Goal: Find specific fact: Find specific fact

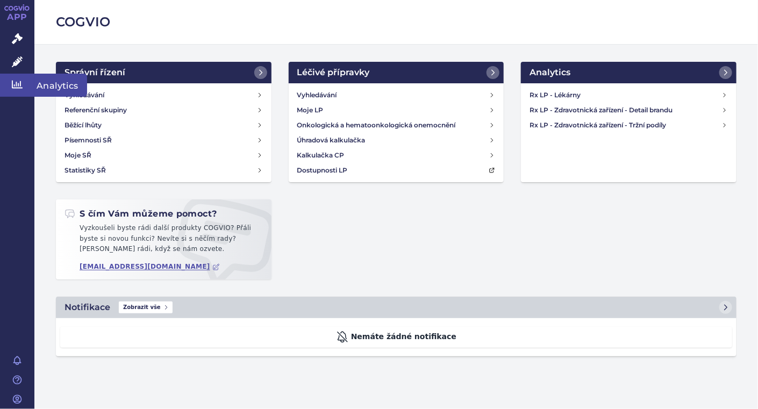
click at [16, 84] on icon at bounding box center [17, 85] width 11 height 8
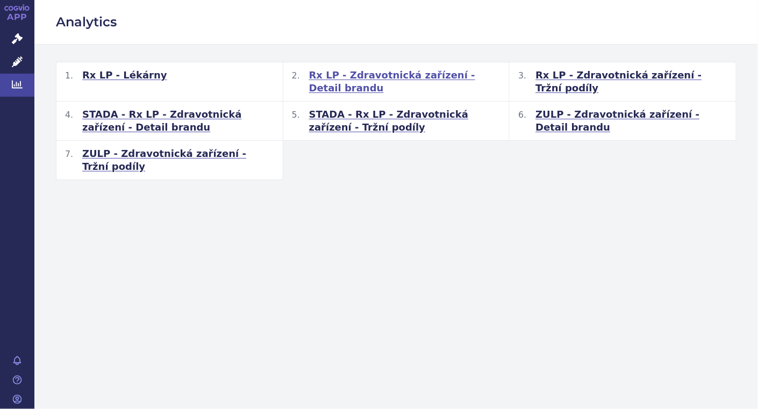
click at [385, 74] on span "Rx LP - Zdravotnická zařízení - Detail brandu" at bounding box center [405, 82] width 192 height 26
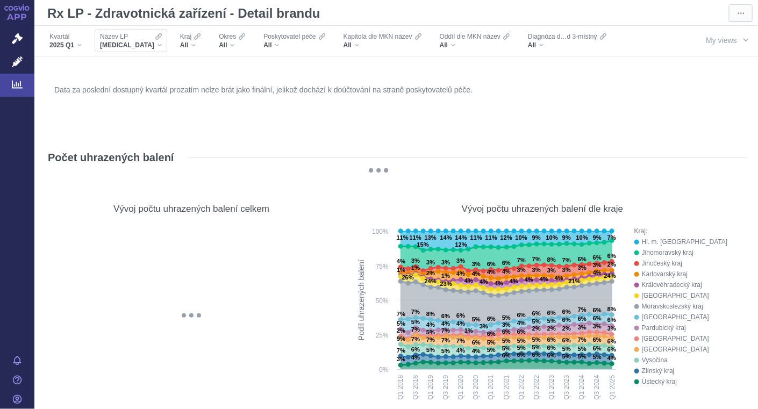
click at [124, 37] on span "Název LP" at bounding box center [114, 36] width 28 height 9
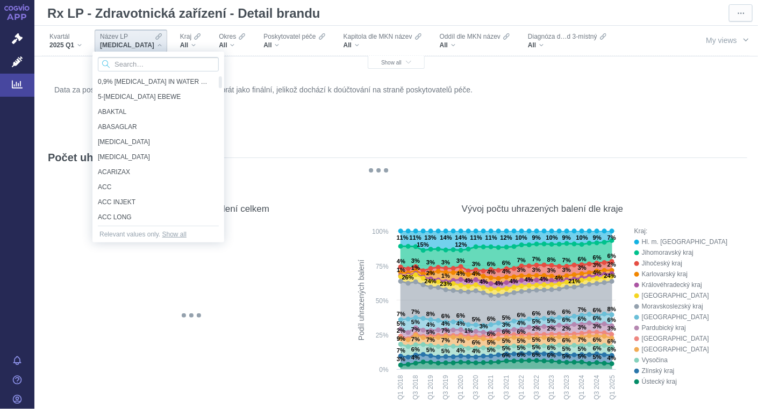
paste input "tocilizumabu"
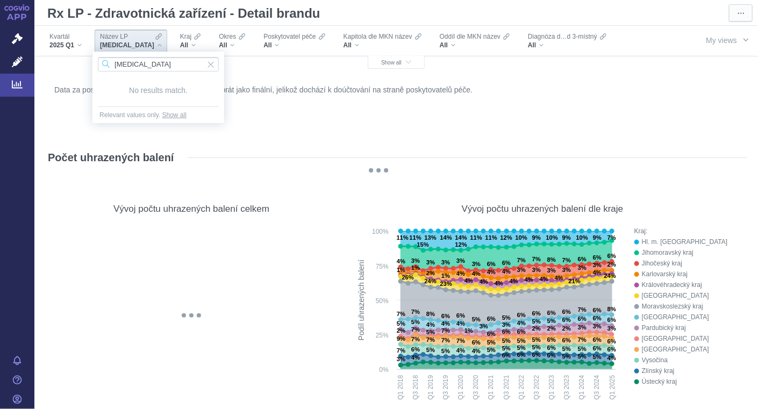
type input "[MEDICAL_DATA]"
